Goal: Task Accomplishment & Management: Manage account settings

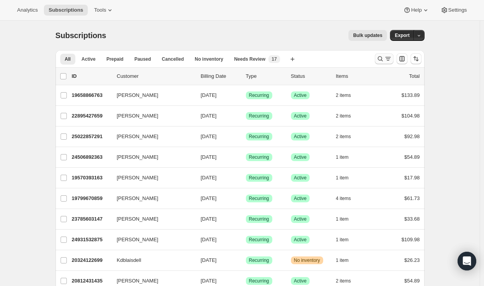
click at [388, 61] on icon "Search and filter results" at bounding box center [388, 59] width 8 height 8
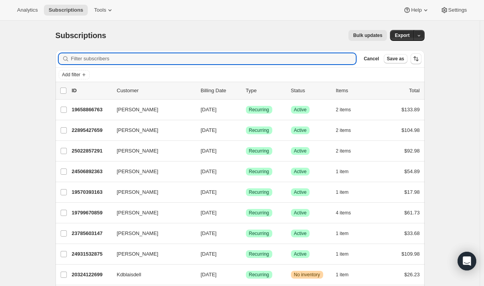
paste input "c.alarva@us.berluti.com"
type input "c.alarva@us.berluti.com"
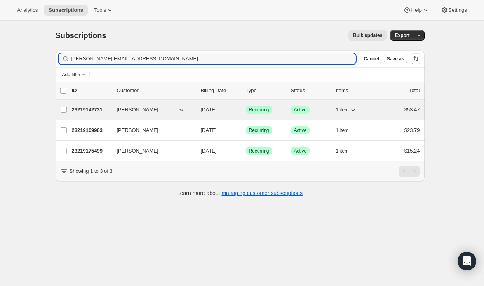
click at [96, 106] on p "23219142731" at bounding box center [91, 110] width 39 height 8
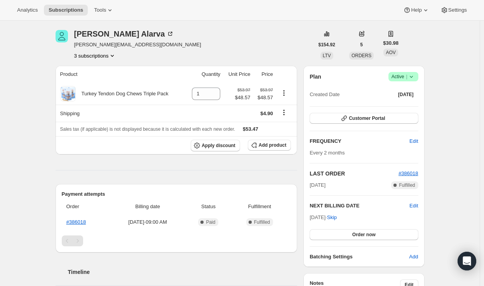
scroll to position [27, 0]
click at [103, 57] on button "3 subscriptions" at bounding box center [95, 55] width 42 height 8
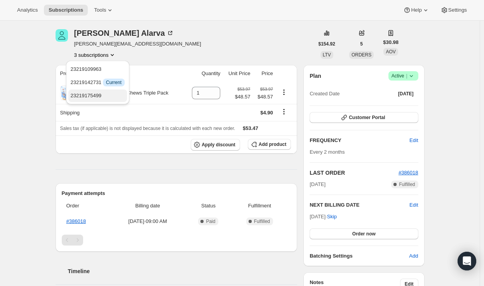
click at [101, 94] on span "23219175499" at bounding box center [98, 96] width 54 height 8
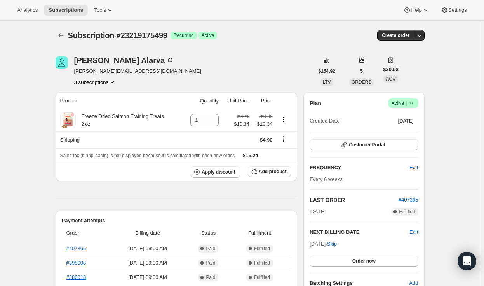
click at [94, 81] on button "3 subscriptions" at bounding box center [95, 82] width 42 height 8
click at [98, 99] on span "23219109963" at bounding box center [98, 96] width 54 height 8
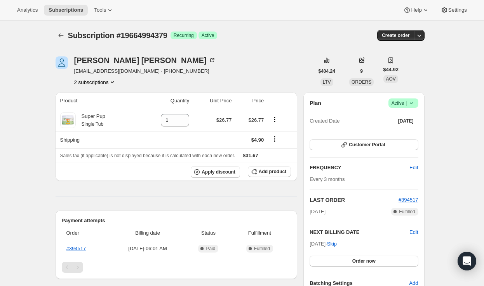
scroll to position [70, 0]
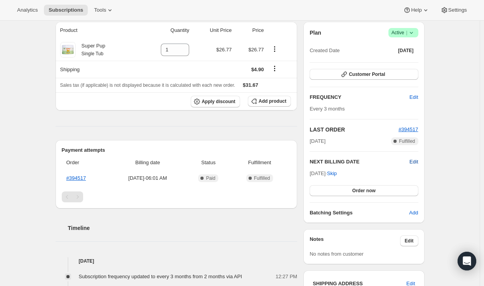
click at [413, 162] on span "Edit" at bounding box center [413, 162] width 9 height 8
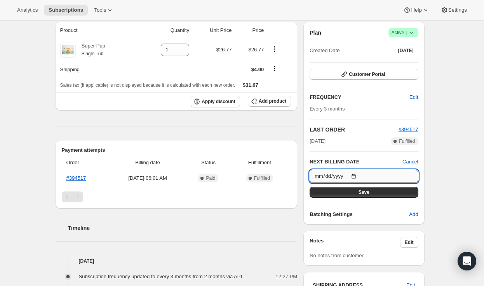
click at [355, 173] on input "2025-09-09" at bounding box center [364, 175] width 108 height 13
type input "2025-09-02"
click at [379, 191] on button "Save" at bounding box center [364, 191] width 108 height 11
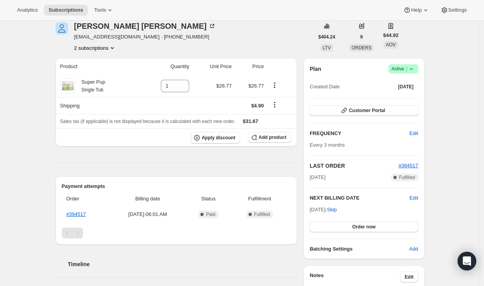
scroll to position [59, 0]
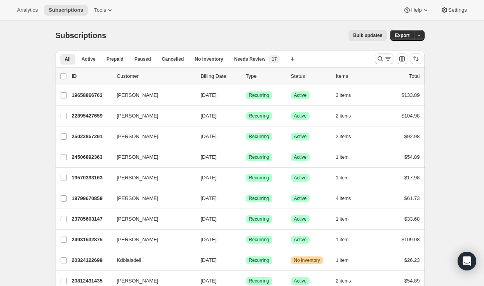
click at [388, 61] on icon "Search and filter results" at bounding box center [388, 59] width 8 height 8
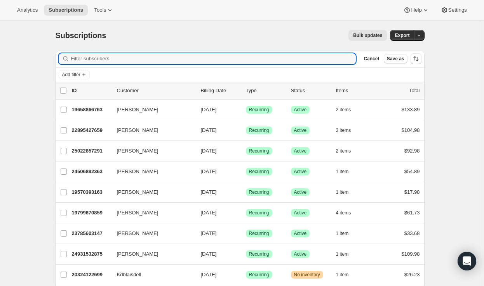
paste input "barbaradblake404@gmail.com"
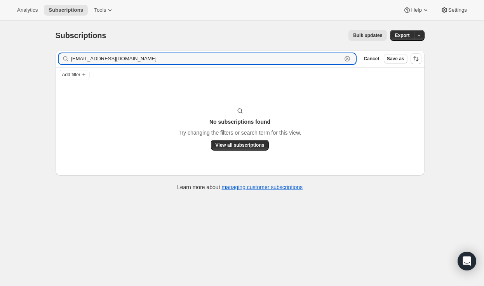
type input "barbaradblake404@gmail.com"
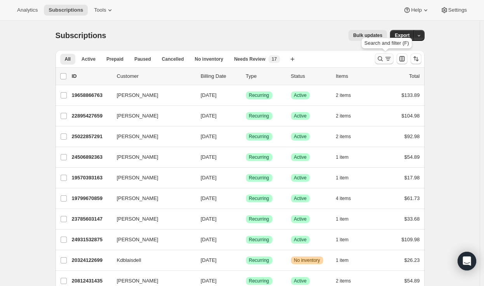
click at [384, 56] on icon "Search and filter results" at bounding box center [380, 59] width 8 height 8
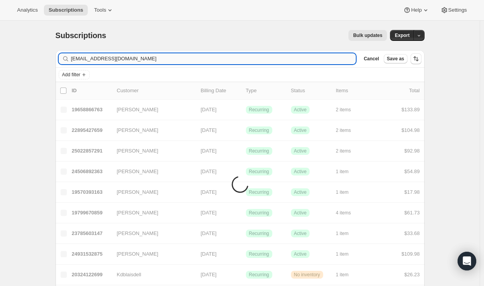
type input "[EMAIL_ADDRESS][DOMAIN_NAME]"
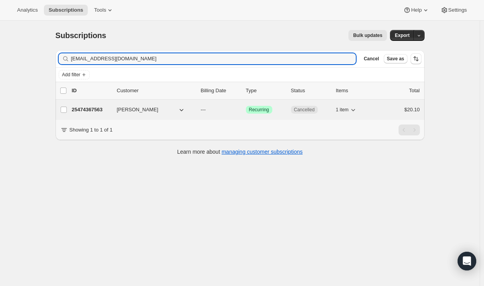
click at [89, 108] on p "25474367563" at bounding box center [91, 110] width 39 height 8
